Goal: Find specific page/section: Find specific page/section

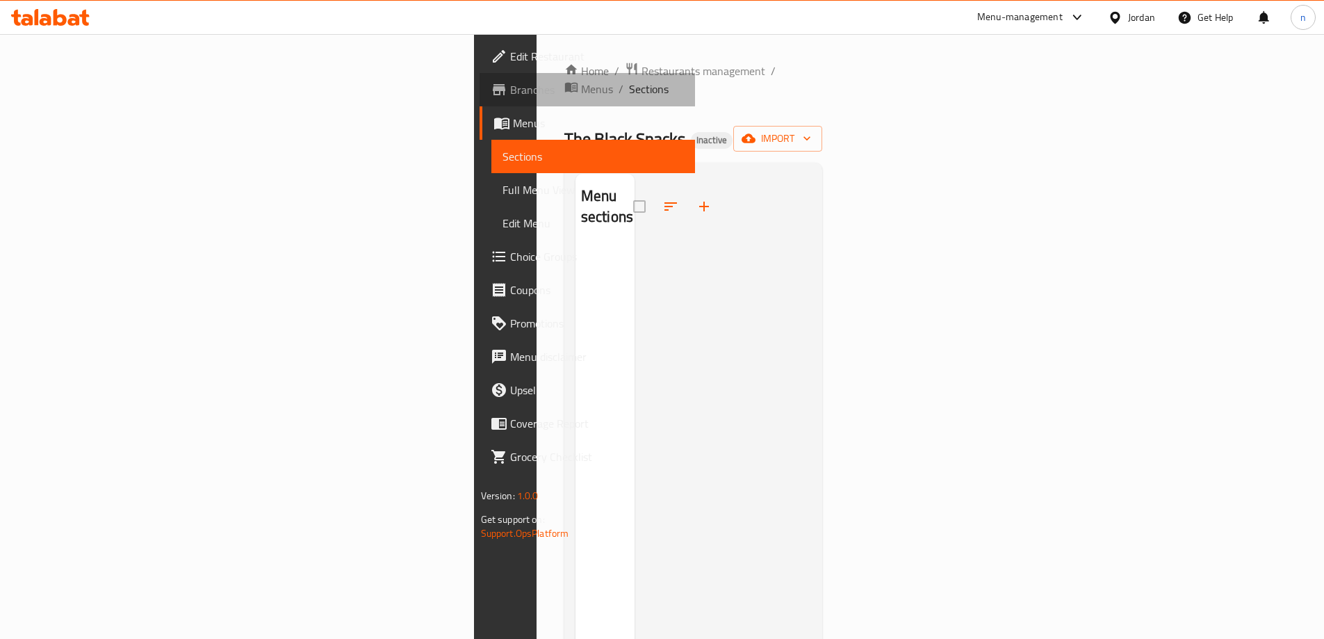
click at [510, 82] on span "Branches" at bounding box center [597, 89] width 174 height 17
click at [642, 70] on span "Restaurants management" at bounding box center [704, 71] width 124 height 17
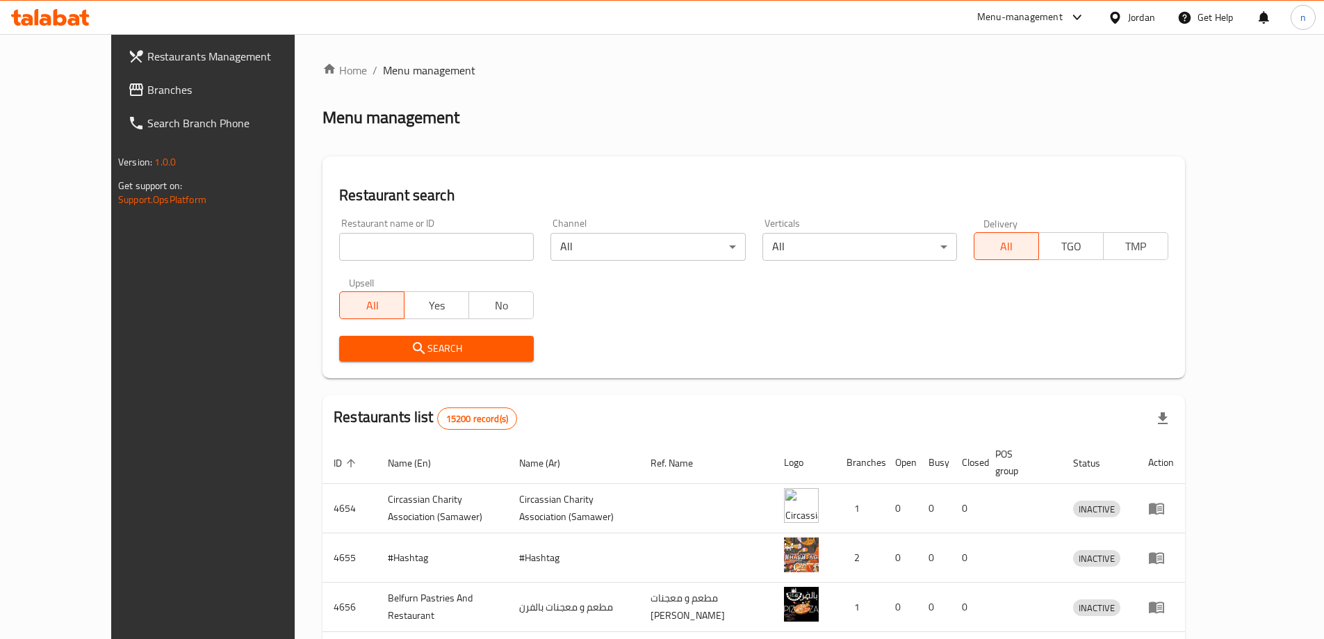
click at [147, 92] on span "Branches" at bounding box center [234, 89] width 174 height 17
